Goal: Information Seeking & Learning: Learn about a topic

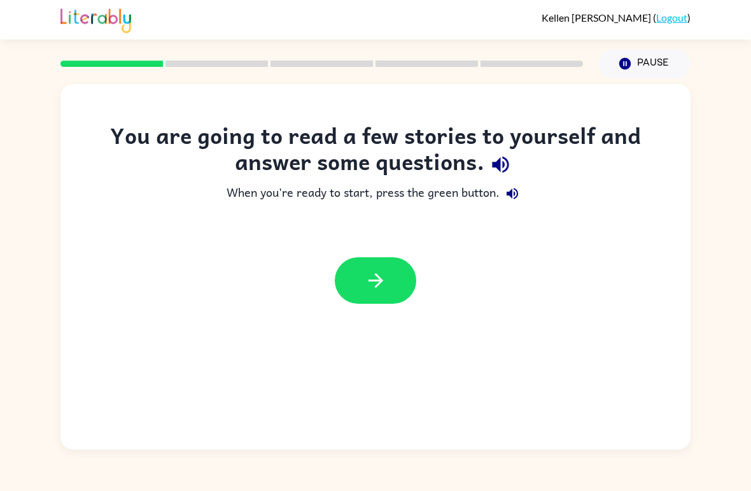
click at [360, 268] on button "button" at bounding box center [375, 280] width 81 height 46
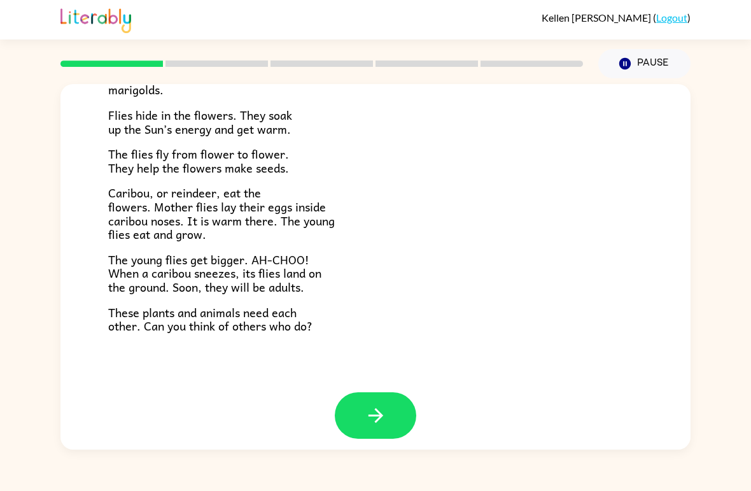
scroll to position [251, 0]
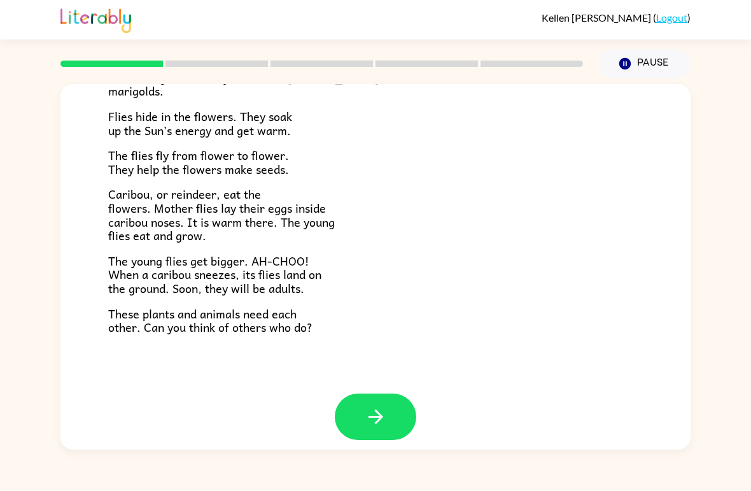
click at [400, 447] on div at bounding box center [375, 426] width 630 height 66
click at [371, 405] on icon "button" at bounding box center [376, 416] width 22 height 22
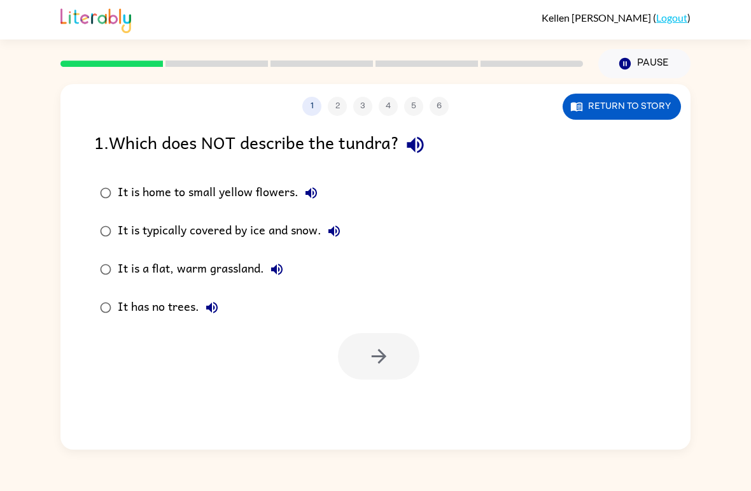
scroll to position [0, 0]
click at [309, 102] on button "1" at bounding box center [311, 106] width 19 height 19
click at [308, 102] on button "1" at bounding box center [311, 106] width 19 height 19
click at [184, 326] on label "It has no trees." at bounding box center [220, 307] width 266 height 38
click at [354, 352] on button "button" at bounding box center [378, 356] width 81 height 46
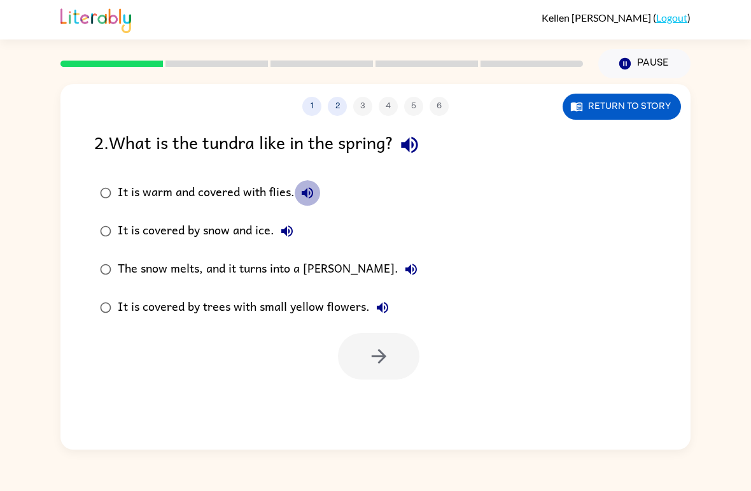
click at [306, 185] on button "It is warm and covered with flies." at bounding box center [307, 192] width 25 height 25
click at [270, 198] on div "It is warm and covered with flies." at bounding box center [219, 192] width 202 height 25
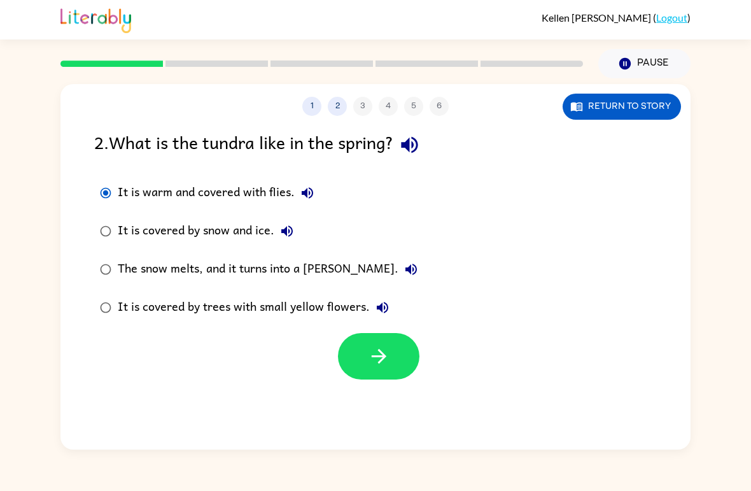
click at [375, 341] on button "button" at bounding box center [378, 356] width 81 height 46
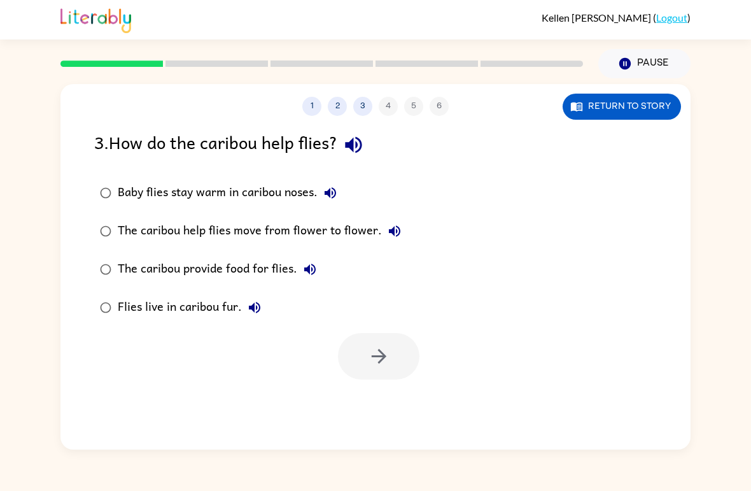
click at [602, 100] on button "Return to story" at bounding box center [621, 107] width 118 height 26
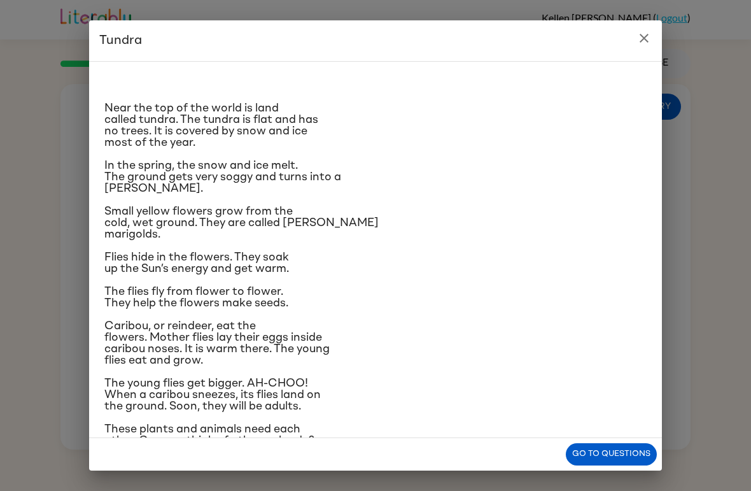
click at [646, 27] on button "close" at bounding box center [643, 37] width 25 height 25
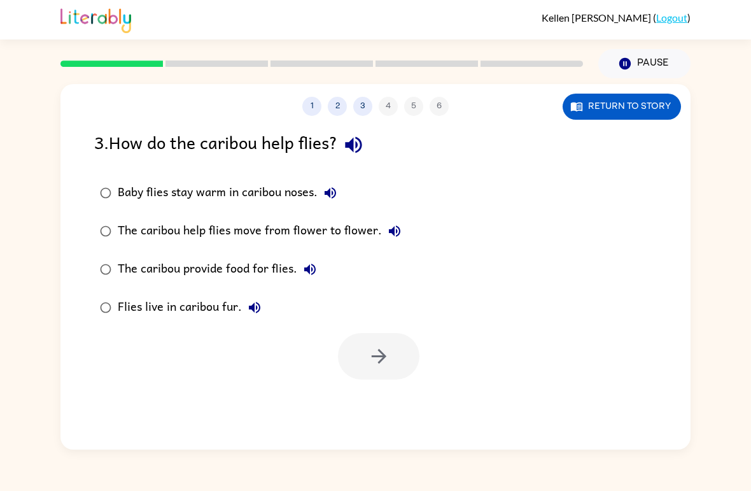
click at [372, 223] on div "The caribou help flies move from flower to flower." at bounding box center [262, 230] width 289 height 25
click at [366, 361] on button "button" at bounding box center [378, 356] width 81 height 46
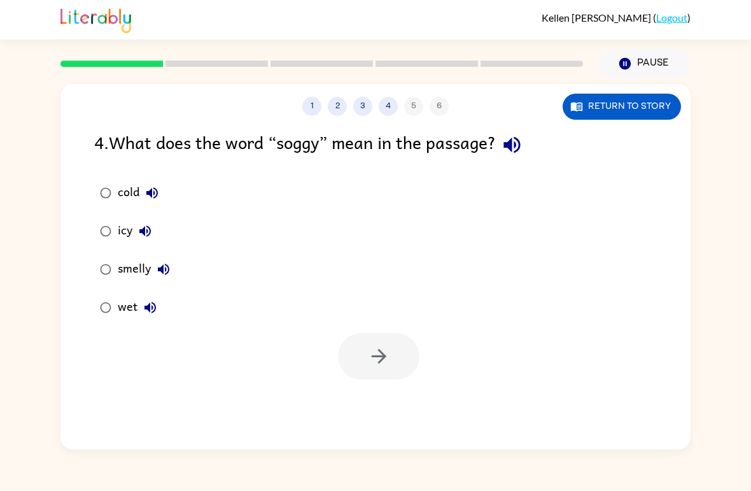
click at [126, 326] on label "wet" at bounding box center [134, 307] width 95 height 38
click at [644, 95] on button "Return to story" at bounding box center [621, 107] width 118 height 26
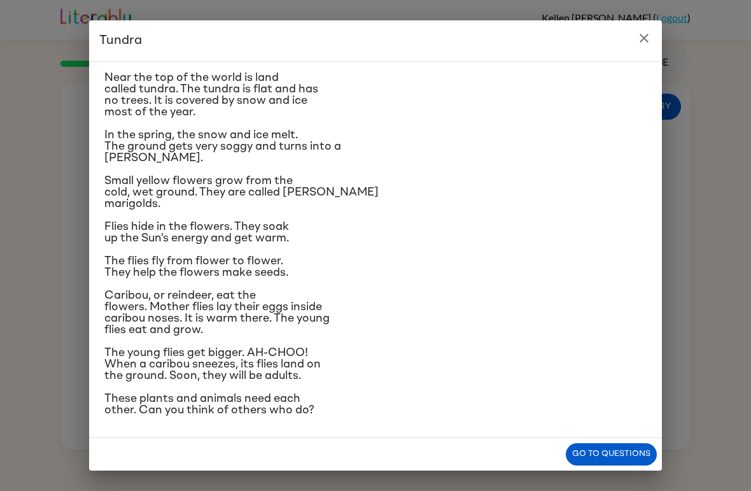
scroll to position [118, 0]
click at [655, 34] on button "close" at bounding box center [643, 37] width 25 height 25
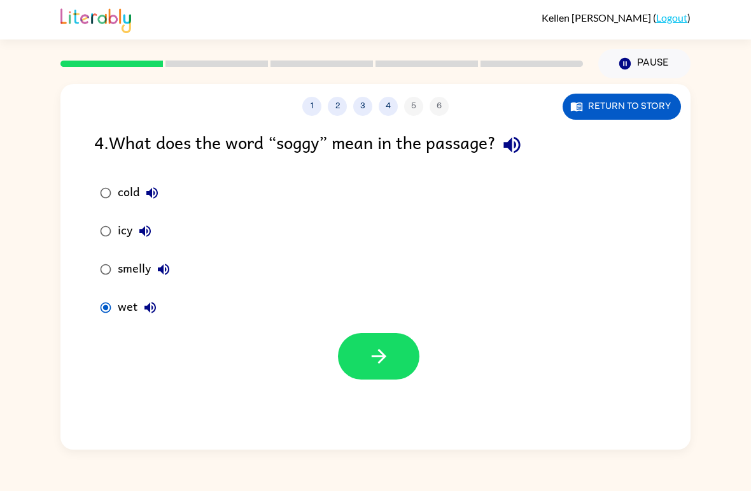
click at [654, 34] on div "[PERSON_NAME] ( Logout )" at bounding box center [375, 19] width 630 height 39
click at [359, 354] on button "button" at bounding box center [378, 356] width 81 height 46
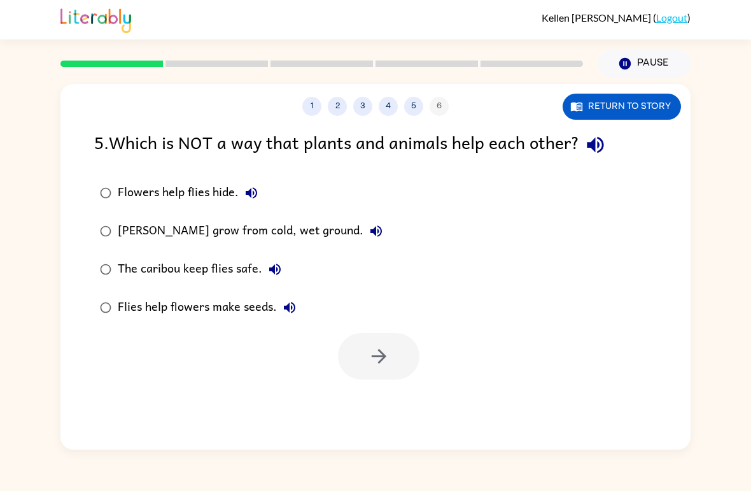
click at [237, 311] on div "Flies help flowers make seeds." at bounding box center [210, 307] width 185 height 25
click at [350, 358] on button "button" at bounding box center [378, 356] width 81 height 46
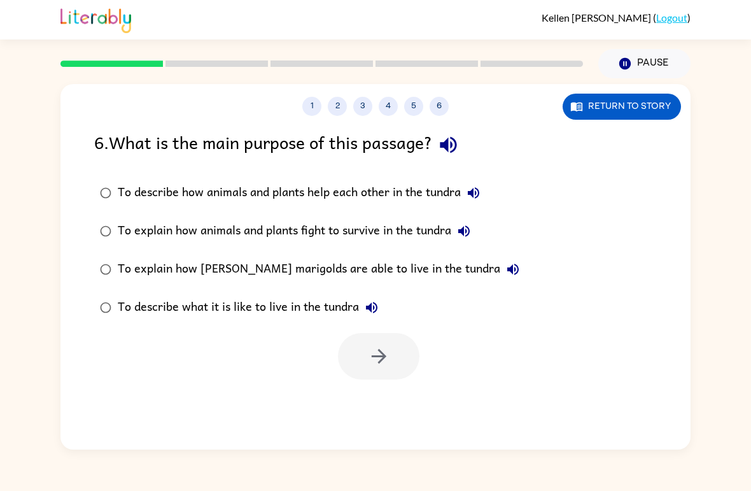
click at [314, 301] on div "To describe what it is like to live in the tundra" at bounding box center [251, 307] width 267 height 25
click at [389, 357] on icon "button" at bounding box center [379, 356] width 22 height 22
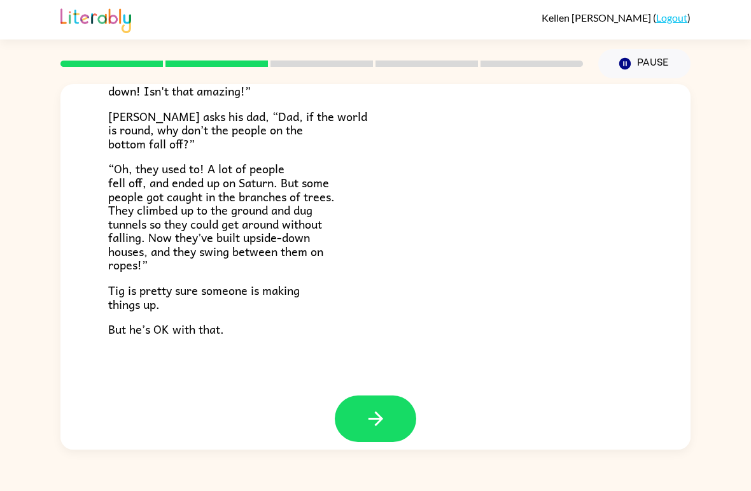
scroll to position [356, 0]
click at [375, 410] on icon "button" at bounding box center [376, 419] width 22 height 22
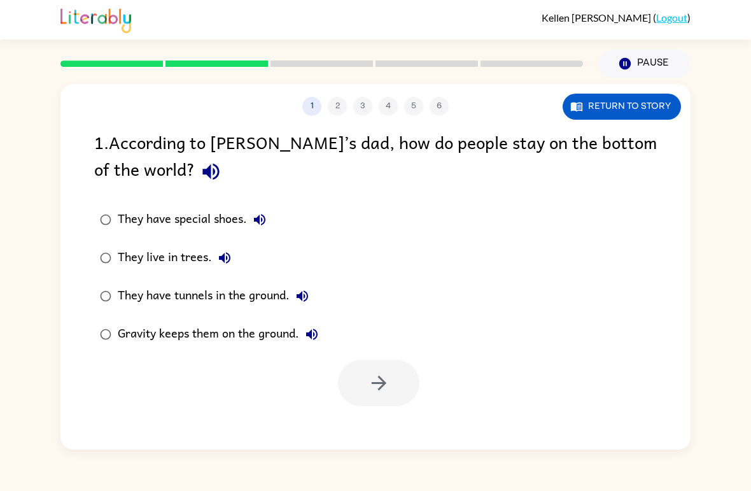
click at [195, 175] on button "button" at bounding box center [211, 171] width 32 height 32
click at [195, 172] on button "button" at bounding box center [211, 171] width 32 height 32
click at [195, 161] on button "button" at bounding box center [211, 171] width 32 height 32
click at [237, 343] on div "Gravity keeps them on the ground." at bounding box center [221, 333] width 207 height 25
click at [239, 337] on div "Gravity keeps them on the ground." at bounding box center [221, 333] width 207 height 25
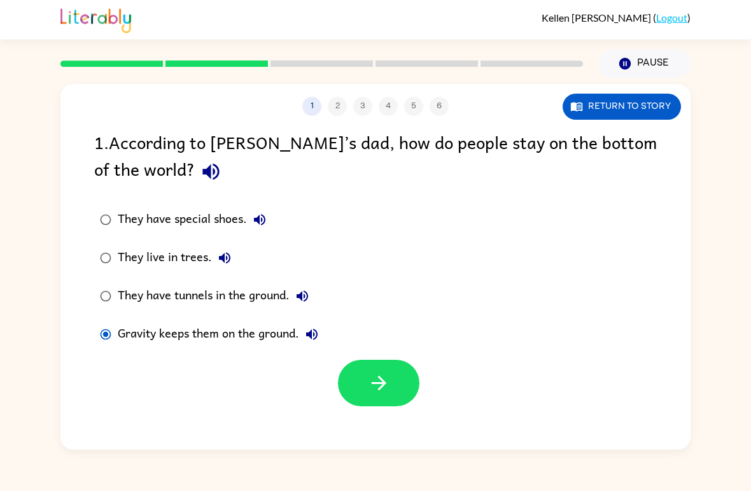
click at [377, 384] on icon "button" at bounding box center [378, 382] width 15 height 15
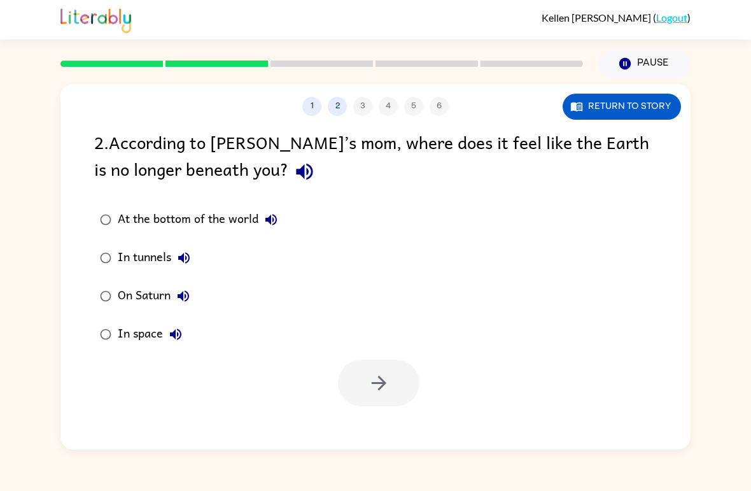
click at [293, 164] on icon "button" at bounding box center [304, 171] width 22 height 22
click at [259, 202] on label "At the bottom of the world" at bounding box center [188, 219] width 203 height 38
click at [399, 379] on button "button" at bounding box center [378, 382] width 81 height 46
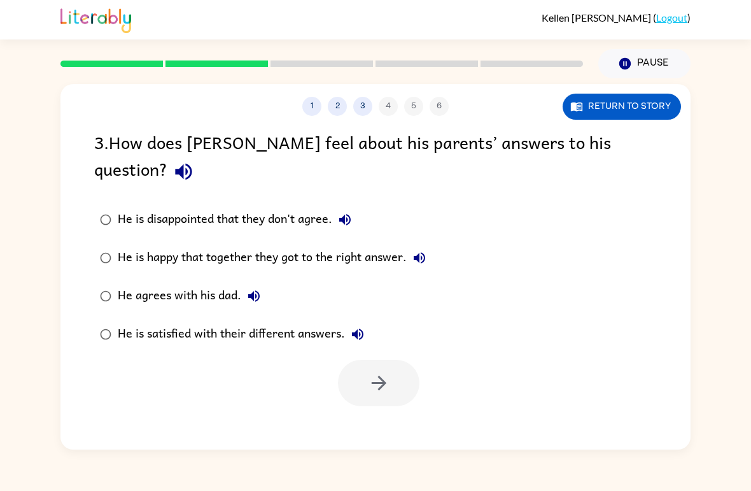
click at [111, 136] on div "3 . How does [PERSON_NAME] feel about his parents’ answers to his question?" at bounding box center [375, 158] width 562 height 59
click at [195, 160] on icon "button" at bounding box center [183, 171] width 22 height 22
click at [192, 164] on icon "button" at bounding box center [183, 172] width 17 height 17
click at [318, 321] on div "He is satisfied with their different answers." at bounding box center [244, 333] width 253 height 25
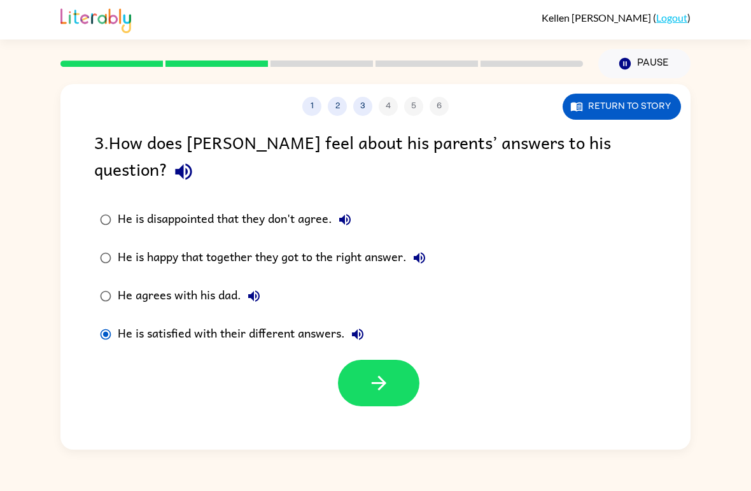
click at [383, 372] on icon "button" at bounding box center [379, 383] width 22 height 22
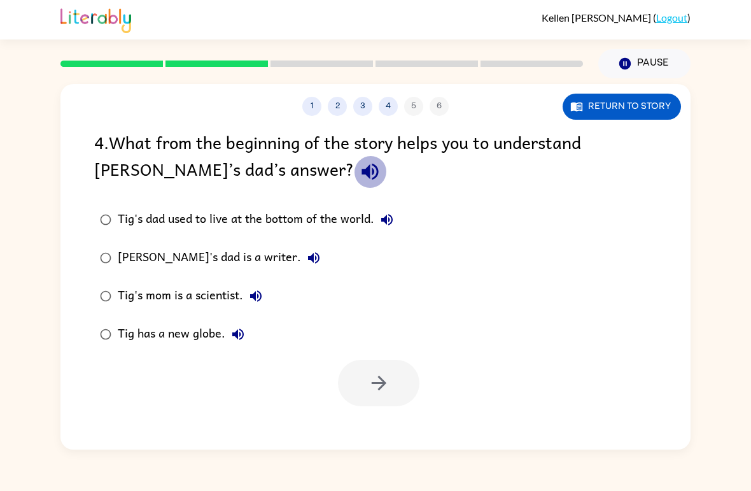
click at [359, 168] on icon "button" at bounding box center [370, 171] width 22 height 22
click at [192, 272] on label "[PERSON_NAME]'s dad is a writer." at bounding box center [246, 258] width 319 height 38
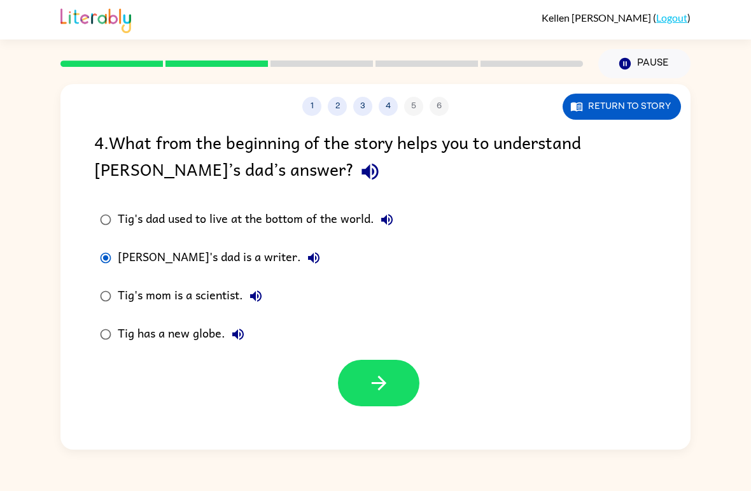
click at [197, 263] on div "[PERSON_NAME]'s dad is a writer." at bounding box center [222, 257] width 209 height 25
click at [375, 377] on icon "button" at bounding box center [379, 383] width 22 height 22
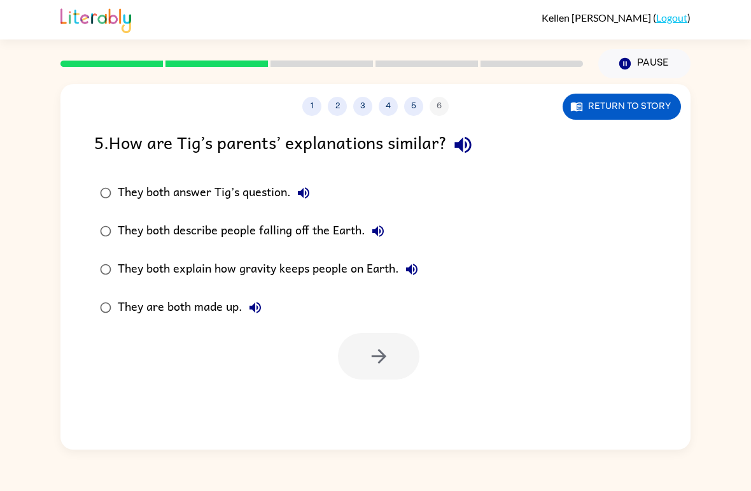
click at [382, 375] on div at bounding box center [378, 356] width 81 height 46
click at [247, 309] on icon "button" at bounding box center [254, 307] width 15 height 15
click at [230, 310] on div "They are both made up." at bounding box center [193, 307] width 150 height 25
click at [377, 361] on icon "button" at bounding box center [379, 356] width 22 height 22
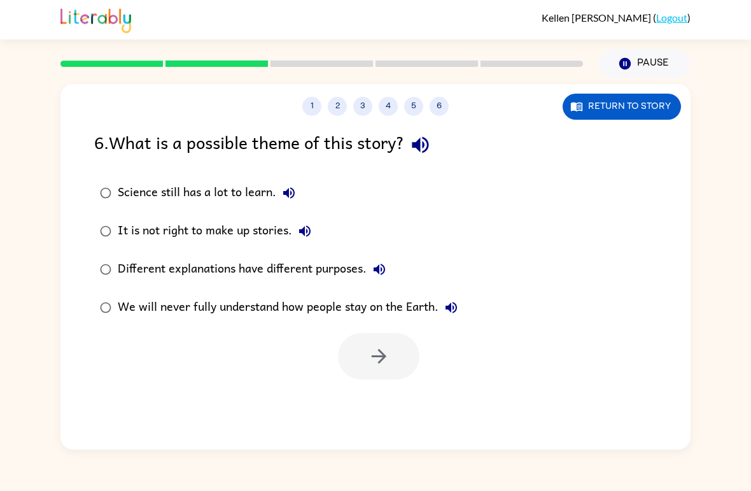
click at [347, 293] on label "We will never fully understand how people stay on the Earth." at bounding box center [278, 307] width 383 height 38
click at [388, 346] on icon "button" at bounding box center [379, 356] width 22 height 22
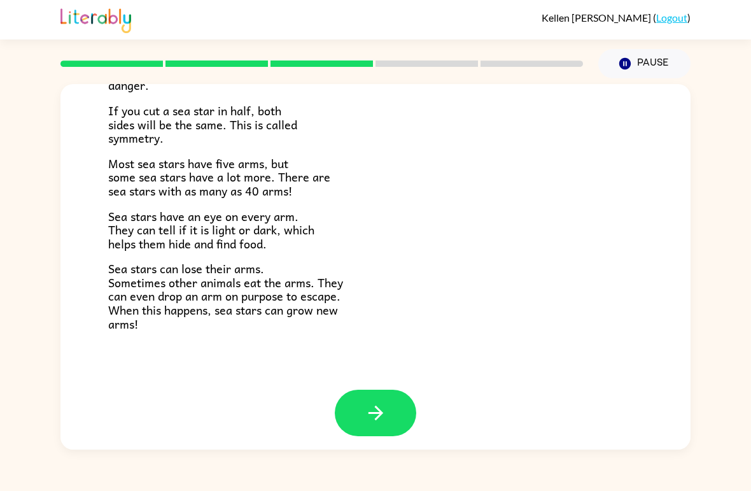
scroll to position [354, 0]
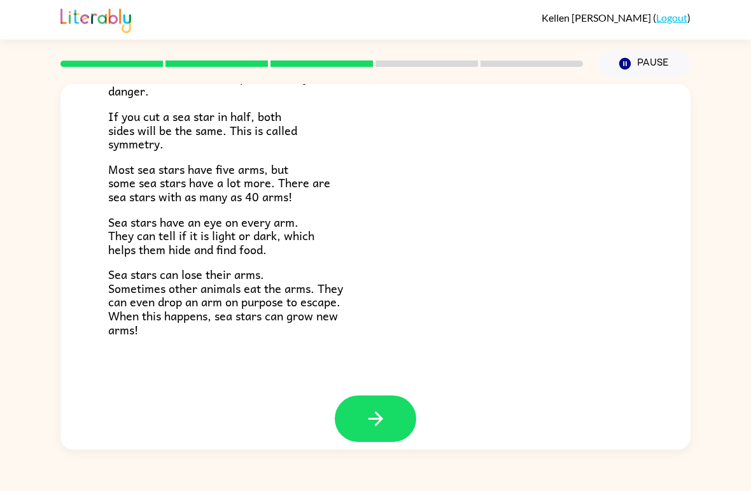
click at [403, 397] on button "button" at bounding box center [375, 418] width 81 height 46
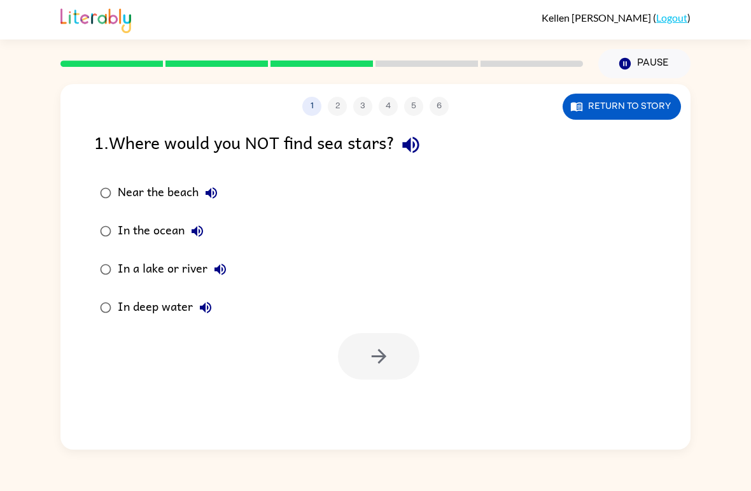
click at [475, 312] on div "1 2 3 4 5 6 Return to story 1 . Where would you NOT find sea stars? Near the be…" at bounding box center [375, 266] width 630 height 365
click at [669, 318] on div "1 2 3 4 5 6 Return to story 1 . Where would you NOT find sea stars? Near the be…" at bounding box center [375, 266] width 630 height 365
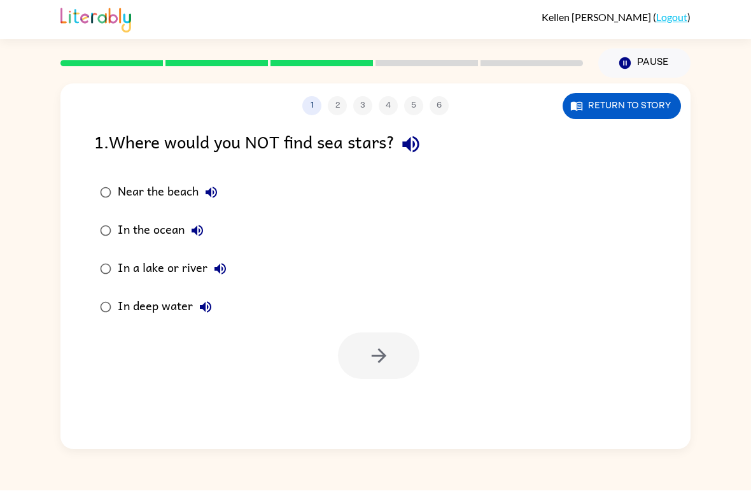
click at [634, 67] on button "Pause Pause" at bounding box center [644, 63] width 92 height 29
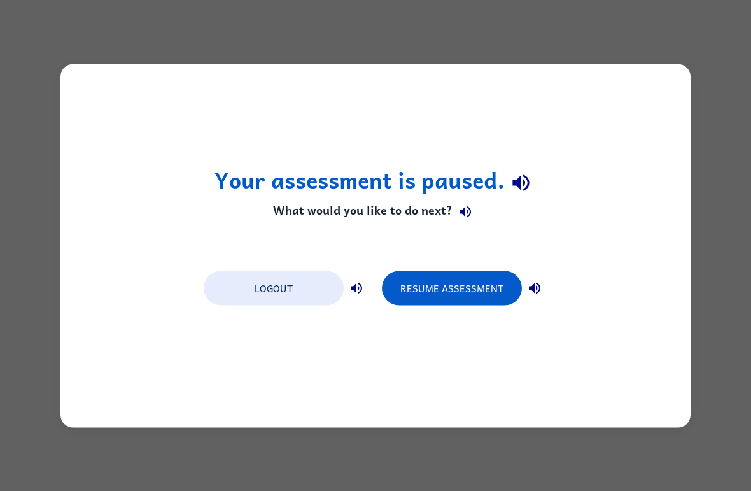
click at [461, 295] on button "Resume Assessment" at bounding box center [452, 287] width 140 height 34
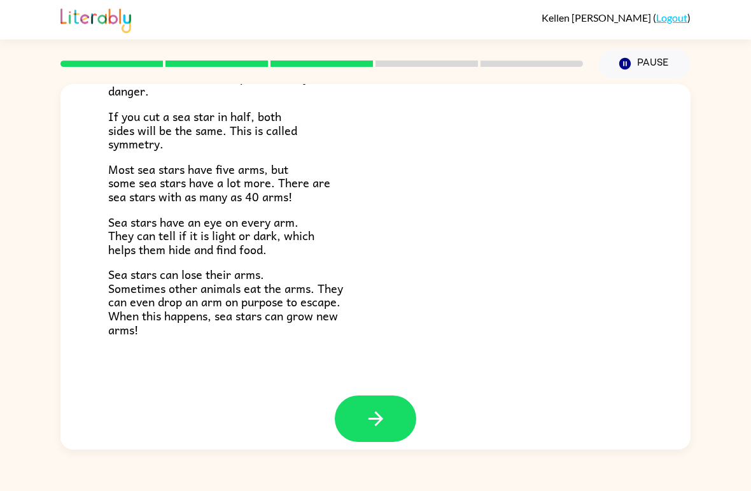
click at [377, 413] on icon "button" at bounding box center [375, 418] width 15 height 15
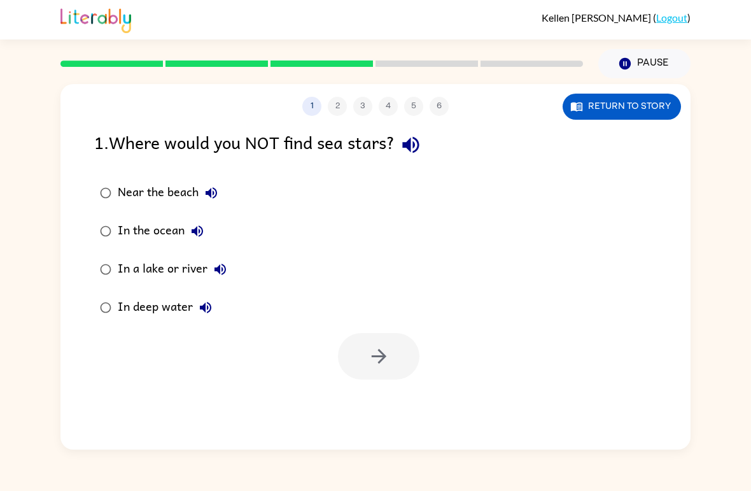
scroll to position [0, 0]
click at [218, 270] on icon "button" at bounding box center [219, 268] width 11 height 11
click at [186, 284] on label "In a lake or river" at bounding box center [163, 269] width 152 height 38
click at [190, 267] on div "In a lake or river" at bounding box center [175, 268] width 115 height 25
click at [366, 339] on button "button" at bounding box center [378, 356] width 81 height 46
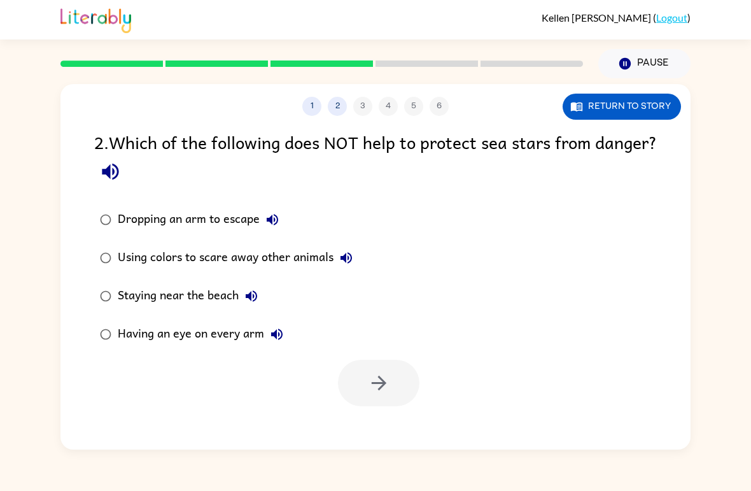
click at [122, 167] on icon "button" at bounding box center [110, 171] width 22 height 22
click at [207, 276] on label "Using colors to scare away other animals" at bounding box center [226, 258] width 278 height 38
click at [384, 392] on icon "button" at bounding box center [379, 383] width 22 height 22
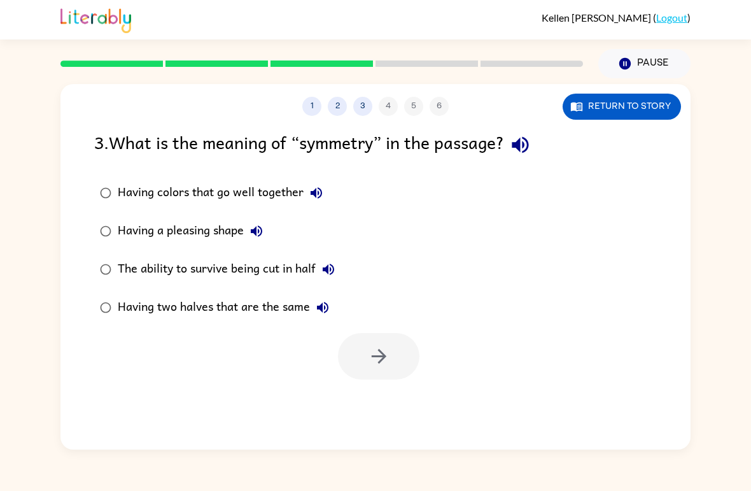
click at [296, 300] on div "Having two halves that are the same" at bounding box center [227, 307] width 218 height 25
click at [364, 358] on button "button" at bounding box center [378, 356] width 81 height 46
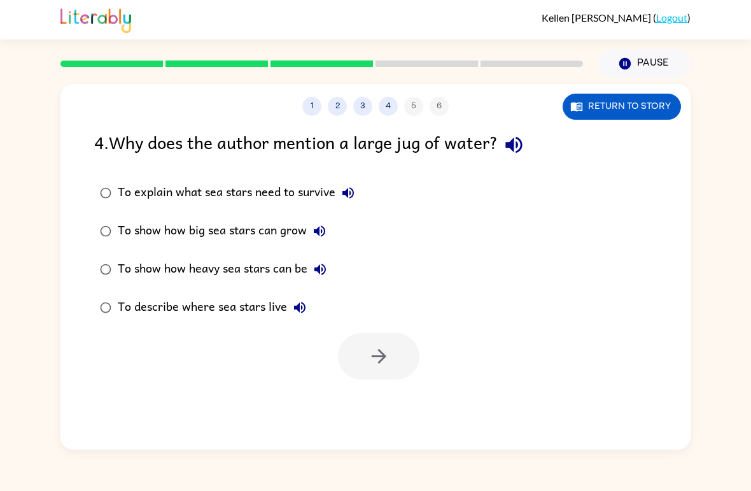
click at [307, 300] on icon "button" at bounding box center [299, 307] width 15 height 15
click at [402, 336] on div at bounding box center [378, 356] width 81 height 46
click at [270, 309] on div "To describe where sea stars live" at bounding box center [215, 307] width 195 height 25
click at [389, 351] on icon "button" at bounding box center [379, 356] width 22 height 22
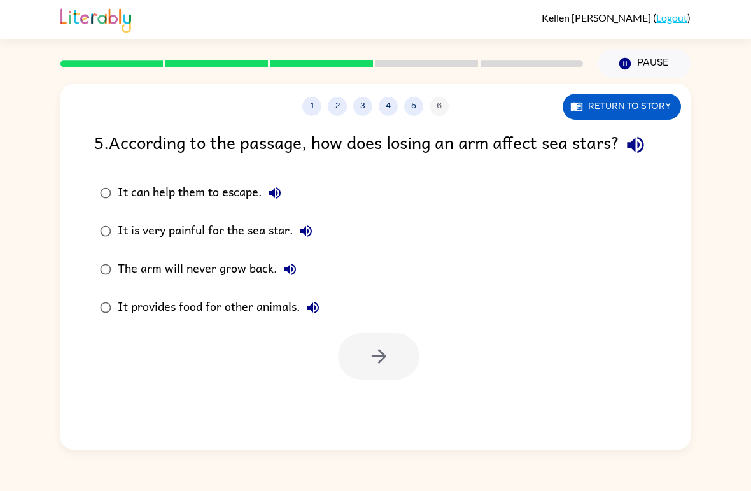
click at [254, 282] on div "The arm will never grow back." at bounding box center [210, 268] width 185 height 25
click at [383, 367] on icon "button" at bounding box center [379, 356] width 22 height 22
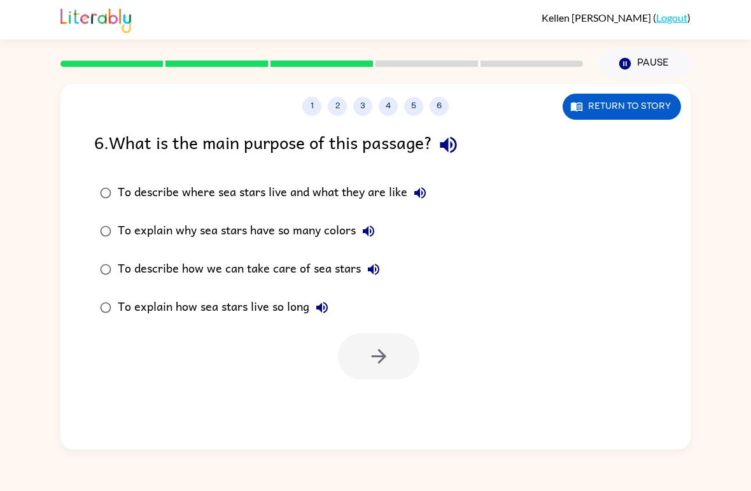
click at [202, 341] on div at bounding box center [375, 352] width 630 height 53
click at [373, 352] on div at bounding box center [378, 356] width 81 height 46
click at [173, 286] on label "To describe how we can take care of sea stars" at bounding box center [263, 269] width 352 height 38
click at [358, 364] on button "button" at bounding box center [378, 356] width 81 height 46
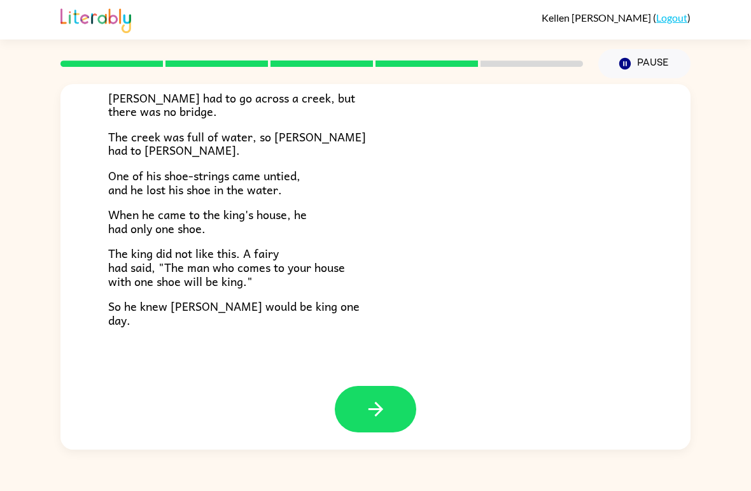
scroll to position [209, 0]
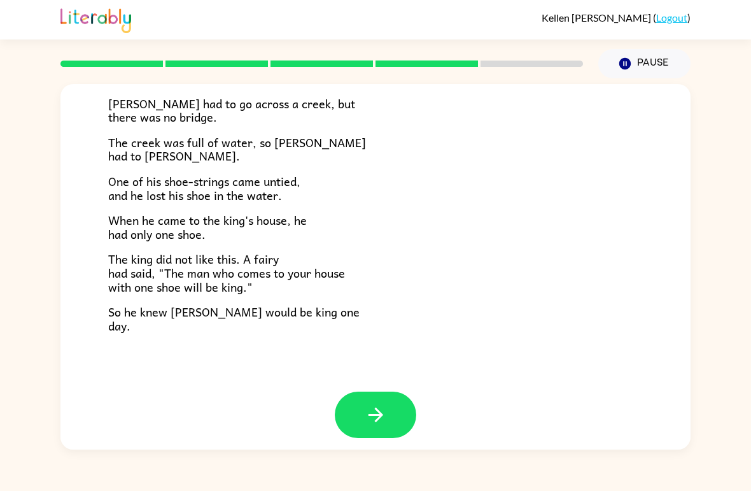
click at [387, 409] on button "button" at bounding box center [375, 414] width 81 height 46
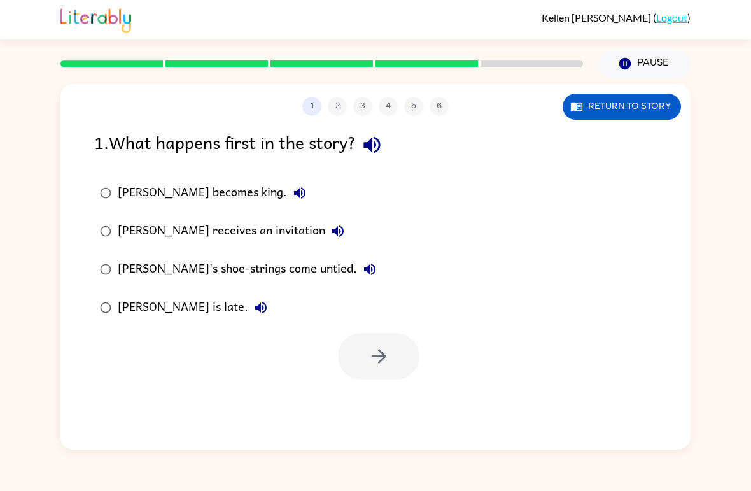
scroll to position [0, 0]
click at [389, 356] on div at bounding box center [378, 356] width 81 height 46
click at [263, 258] on div "[PERSON_NAME]'s shoe-strings come untied." at bounding box center [250, 268] width 265 height 25
click at [388, 351] on icon "button" at bounding box center [379, 356] width 22 height 22
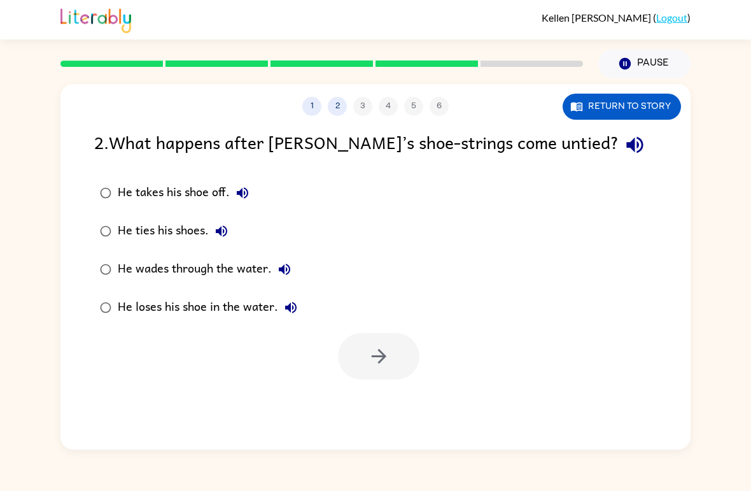
click at [227, 299] on div "He loses his shoe in the water." at bounding box center [211, 307] width 186 height 25
click at [414, 361] on button "button" at bounding box center [378, 356] width 81 height 46
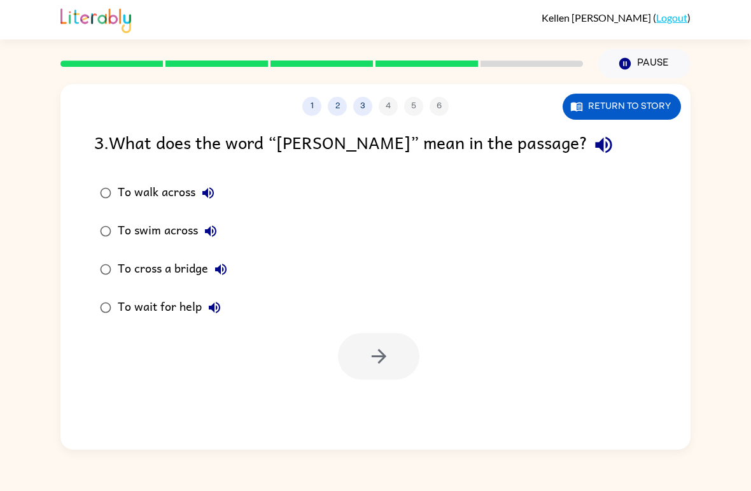
click at [214, 295] on button "To wait for help" at bounding box center [214, 307] width 25 height 25
click at [391, 346] on div at bounding box center [378, 356] width 81 height 46
click at [172, 300] on div "To wait for help" at bounding box center [172, 307] width 109 height 25
click at [372, 364] on icon "button" at bounding box center [379, 356] width 22 height 22
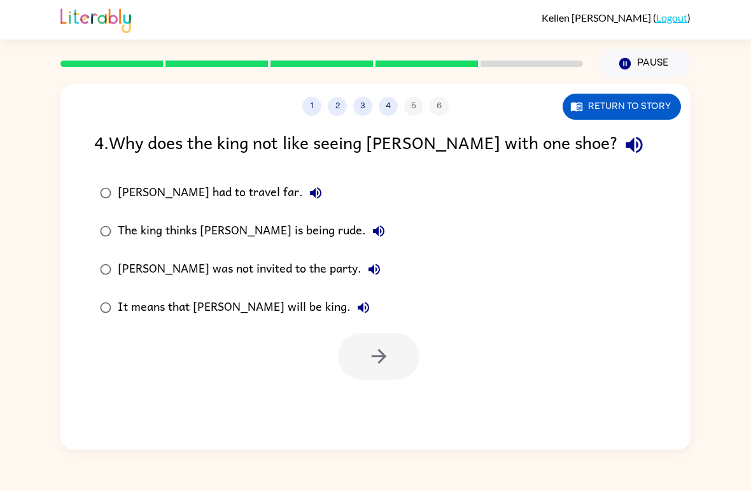
click at [202, 303] on div "It means that [PERSON_NAME] will be king." at bounding box center [247, 307] width 258 height 25
click at [400, 352] on button "button" at bounding box center [378, 356] width 81 height 46
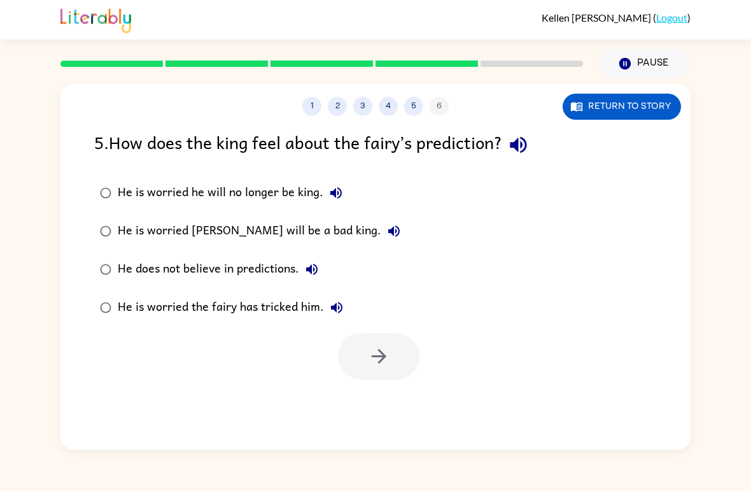
click at [239, 300] on div "He is worried the fairy has tricked him." at bounding box center [234, 307] width 232 height 25
click at [384, 352] on icon "button" at bounding box center [379, 356] width 22 height 22
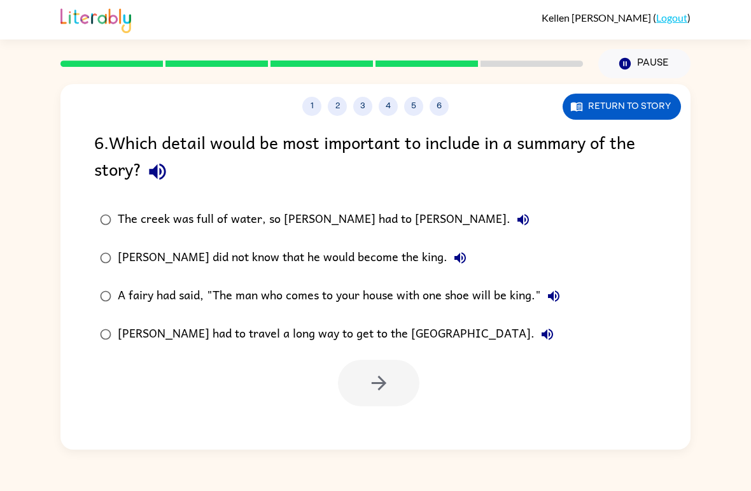
click at [292, 321] on label "[PERSON_NAME] had to travel a long way to get to the [GEOGRAPHIC_DATA]." at bounding box center [329, 334] width 485 height 38
click at [372, 381] on icon "button" at bounding box center [379, 383] width 22 height 22
